Goal: Information Seeking & Learning: Learn about a topic

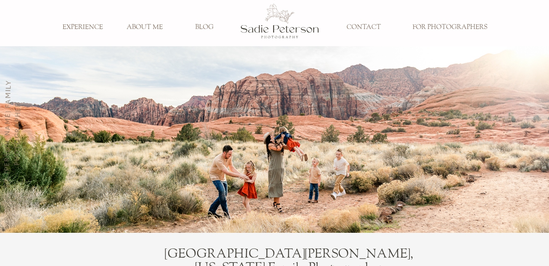
click at [140, 28] on h3 "ABOUT ME" at bounding box center [144, 27] width 50 height 8
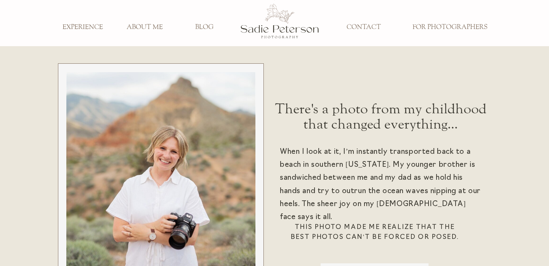
click at [95, 28] on h3 "EXPERIENCE" at bounding box center [83, 27] width 50 height 8
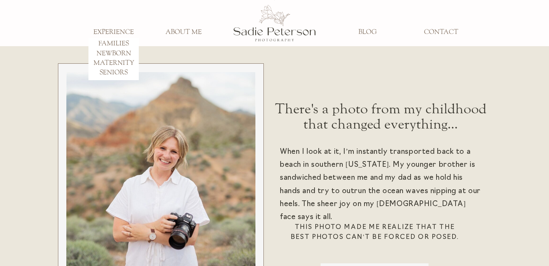
click at [108, 42] on h3 "FAMILIES" at bounding box center [113, 44] width 50 height 8
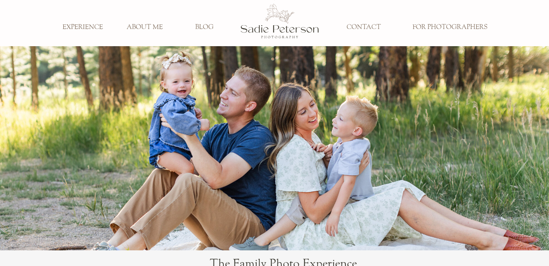
click at [432, 27] on h3 "FOR PHOTOGRAPHERS" at bounding box center [449, 27] width 86 height 8
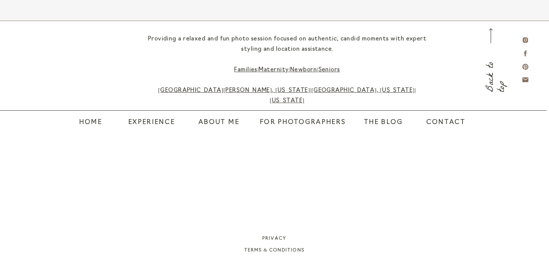
scroll to position [2103, 0]
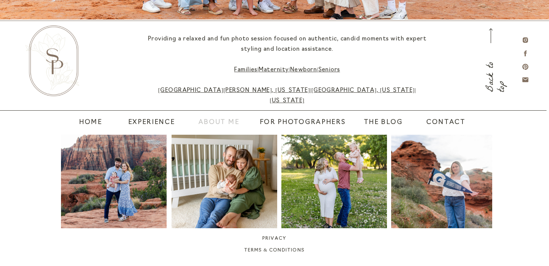
click at [214, 122] on nav "About Me" at bounding box center [218, 122] width 57 height 11
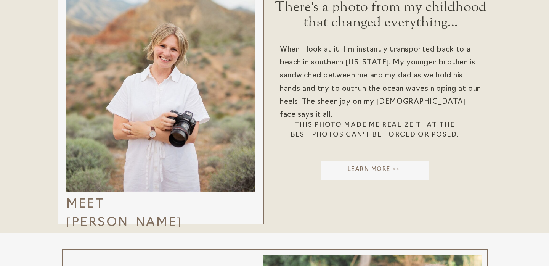
scroll to position [103, 0]
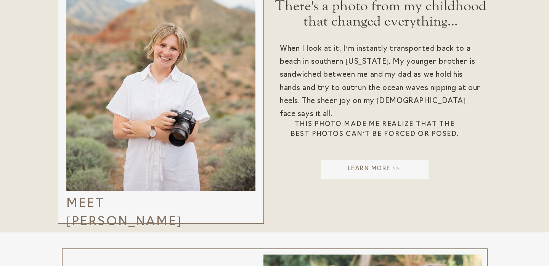
click at [352, 170] on p "Learn More >>" at bounding box center [373, 171] width 109 height 12
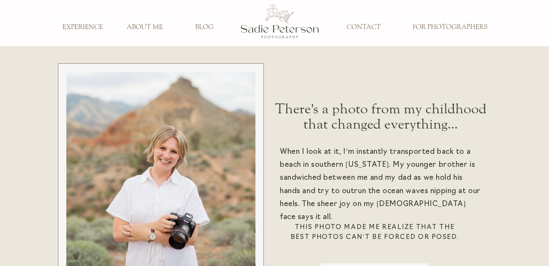
scroll to position [0, 0]
click at [419, 26] on h3 "FOR PHOTOGRAPHERS" at bounding box center [449, 27] width 86 height 8
